Goal: Find specific page/section: Find specific page/section

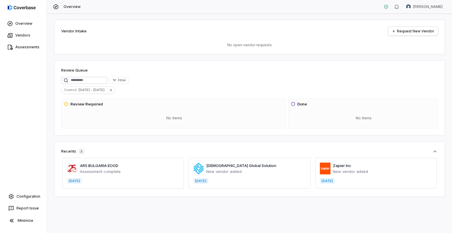
click at [99, 167] on span at bounding box center [123, 173] width 122 height 31
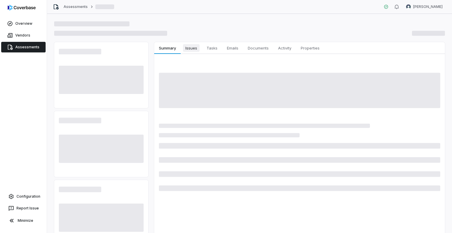
click at [193, 47] on span "Issues" at bounding box center [191, 48] width 16 height 8
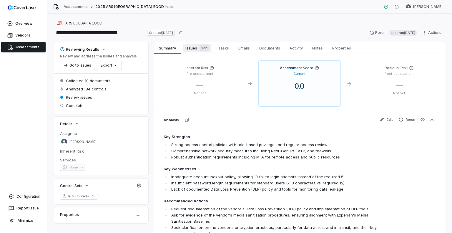
click at [193, 47] on span "Issues 122" at bounding box center [197, 48] width 28 height 8
